Goal: Task Accomplishment & Management: Complete application form

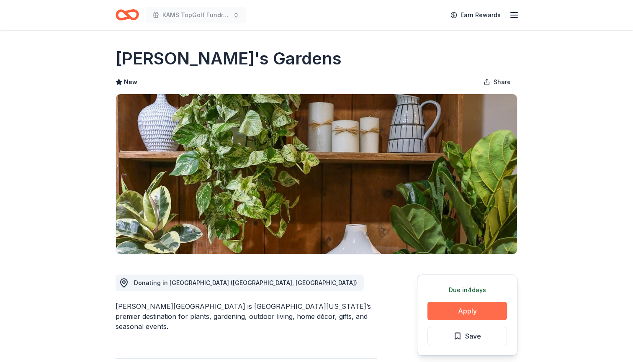
click at [465, 314] on button "Apply" at bounding box center [467, 311] width 80 height 18
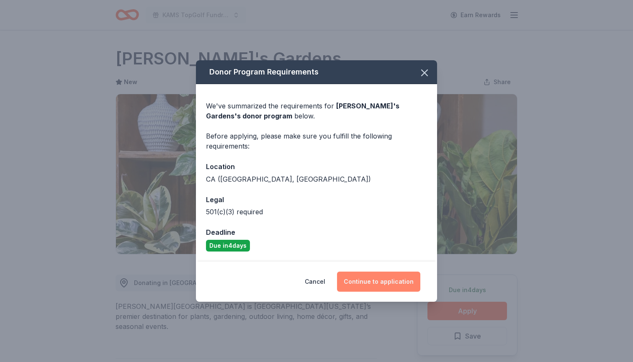
click at [366, 281] on button "Continue to application" at bounding box center [378, 282] width 83 height 20
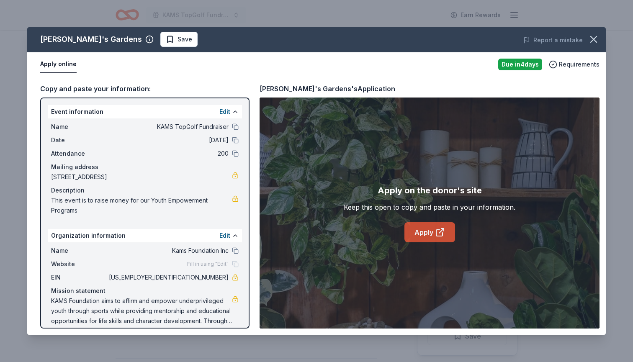
click at [431, 234] on link "Apply" at bounding box center [429, 232] width 51 height 20
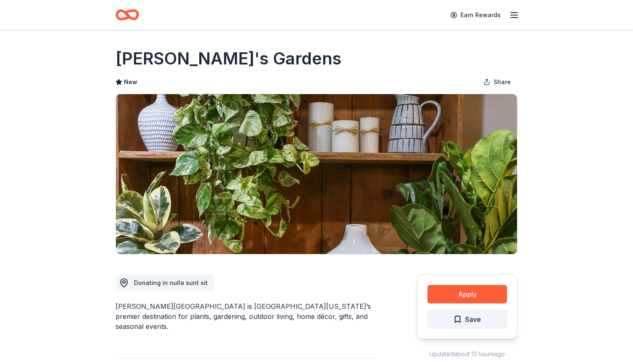
click at [466, 317] on span "Save" at bounding box center [473, 319] width 16 height 11
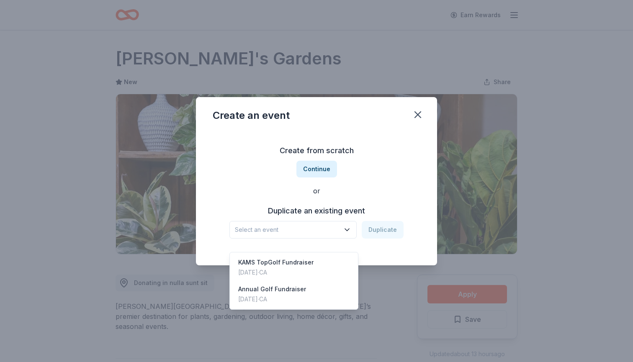
click at [345, 229] on icon "button" at bounding box center [347, 230] width 8 height 8
click at [308, 257] on div "KAMS TopGolf Fundraiser" at bounding box center [275, 262] width 75 height 10
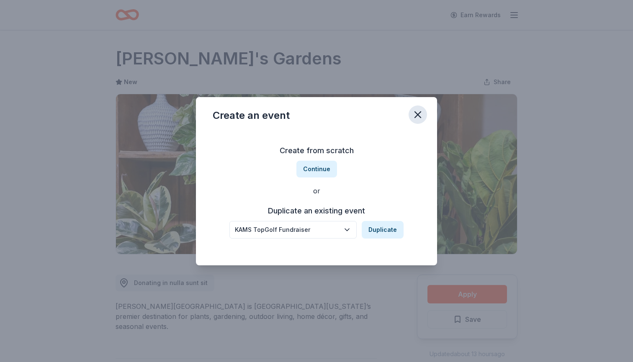
click at [416, 112] on icon "button" at bounding box center [418, 115] width 6 height 6
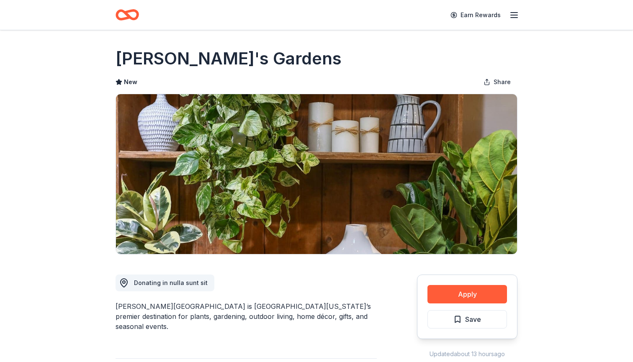
click at [515, 18] on icon "button" at bounding box center [514, 15] width 10 height 10
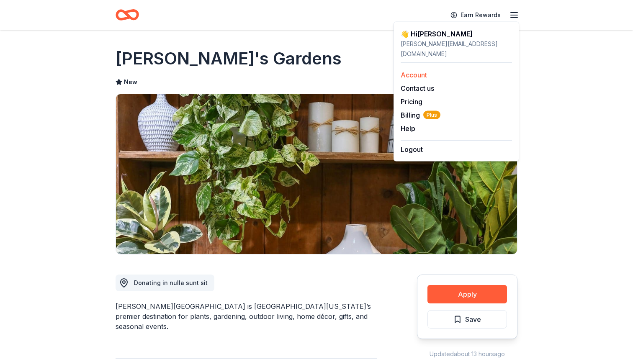
click at [424, 71] on link "Account" at bounding box center [414, 75] width 26 height 8
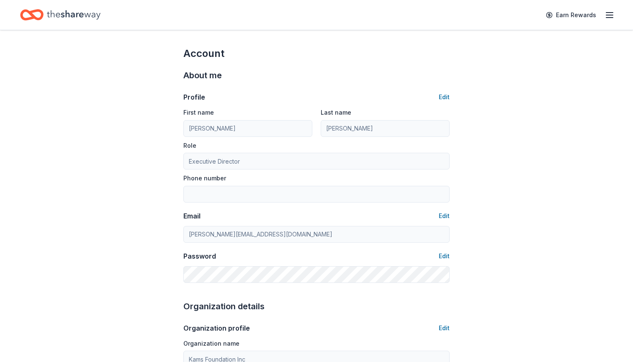
click at [611, 16] on icon "button" at bounding box center [609, 15] width 10 height 10
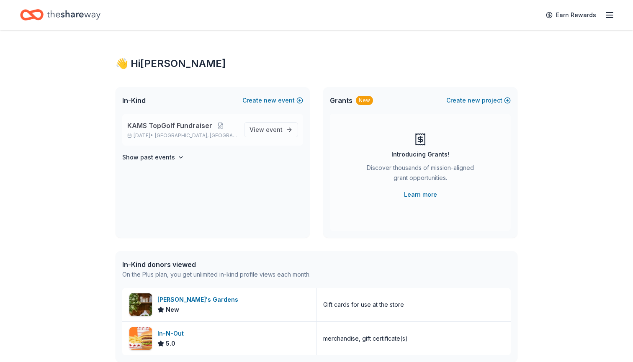
click at [163, 121] on span "KAMS TopGolf Fundraiser" at bounding box center [169, 126] width 85 height 10
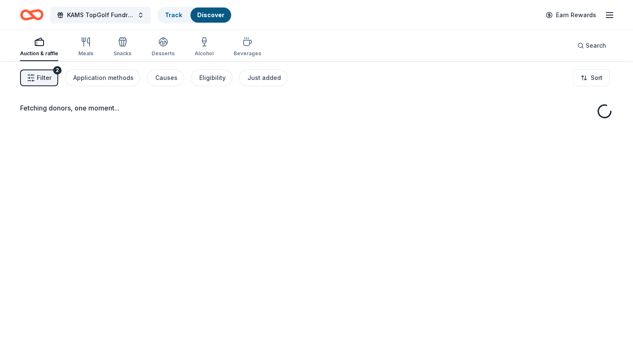
click at [157, 129] on div "Fetching donors, one moment..." at bounding box center [316, 242] width 633 height 362
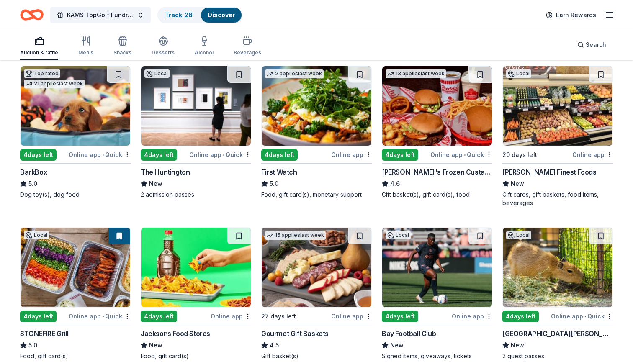
scroll to position [575, 0]
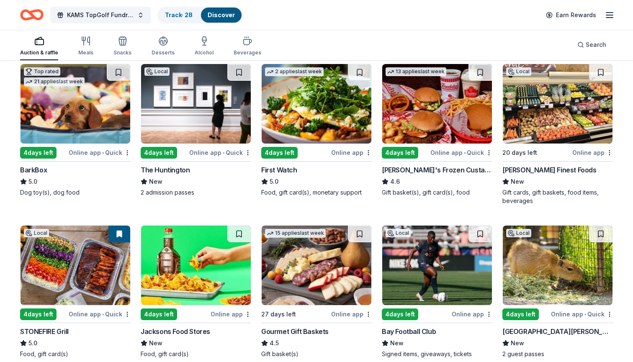
click at [444, 113] on img at bounding box center [437, 104] width 110 height 80
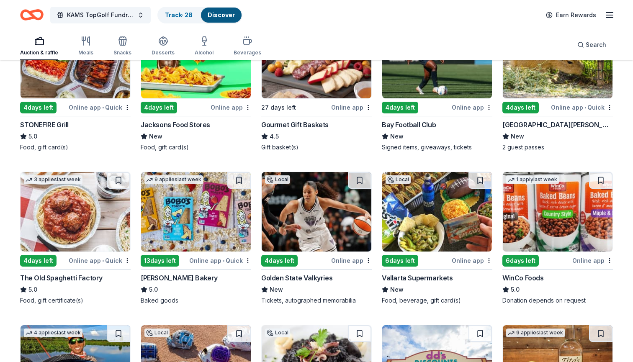
scroll to position [783, 0]
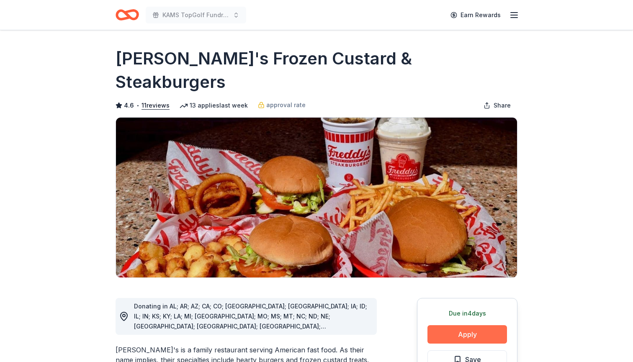
click at [450, 325] on button "Apply" at bounding box center [467, 334] width 80 height 18
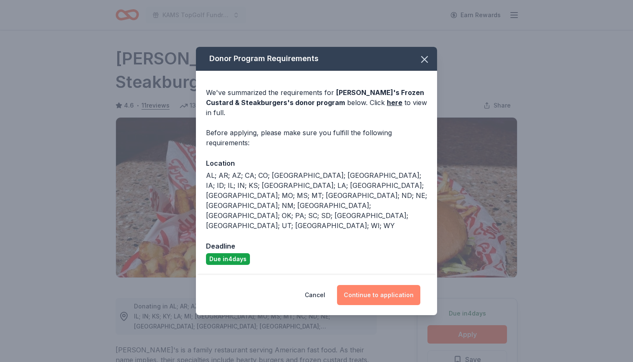
click at [380, 285] on button "Continue to application" at bounding box center [378, 295] width 83 height 20
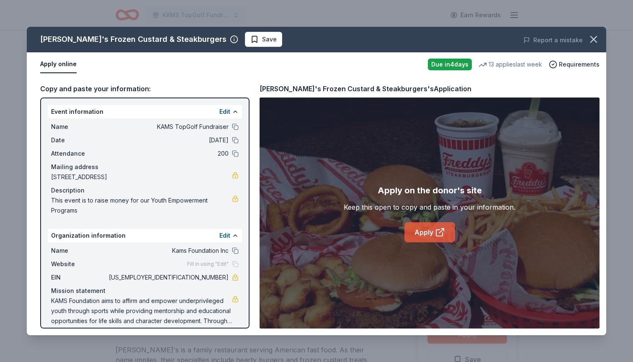
click at [432, 234] on link "Apply" at bounding box center [429, 232] width 51 height 20
